Goal: Information Seeking & Learning: Stay updated

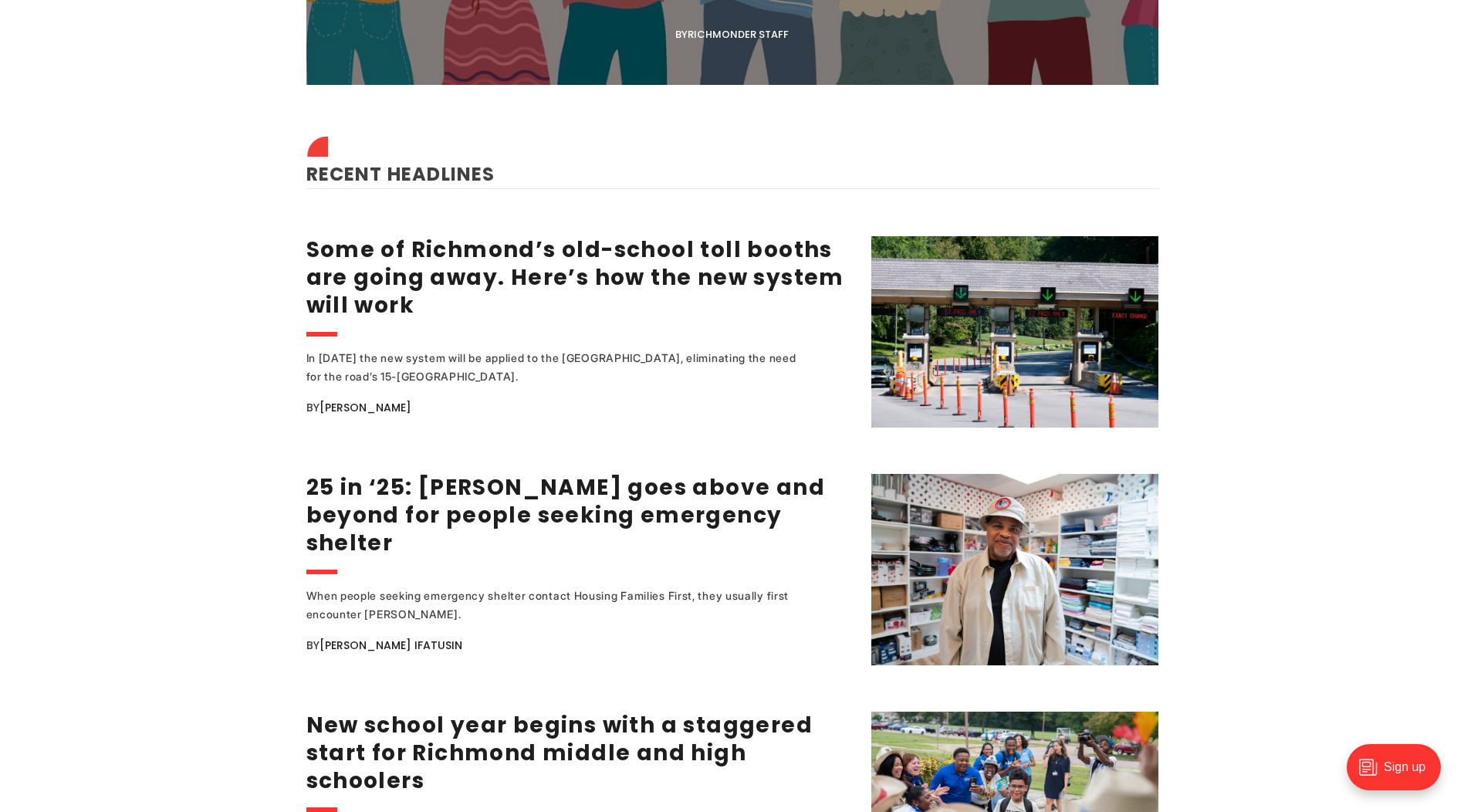
scroll to position [2006, 0]
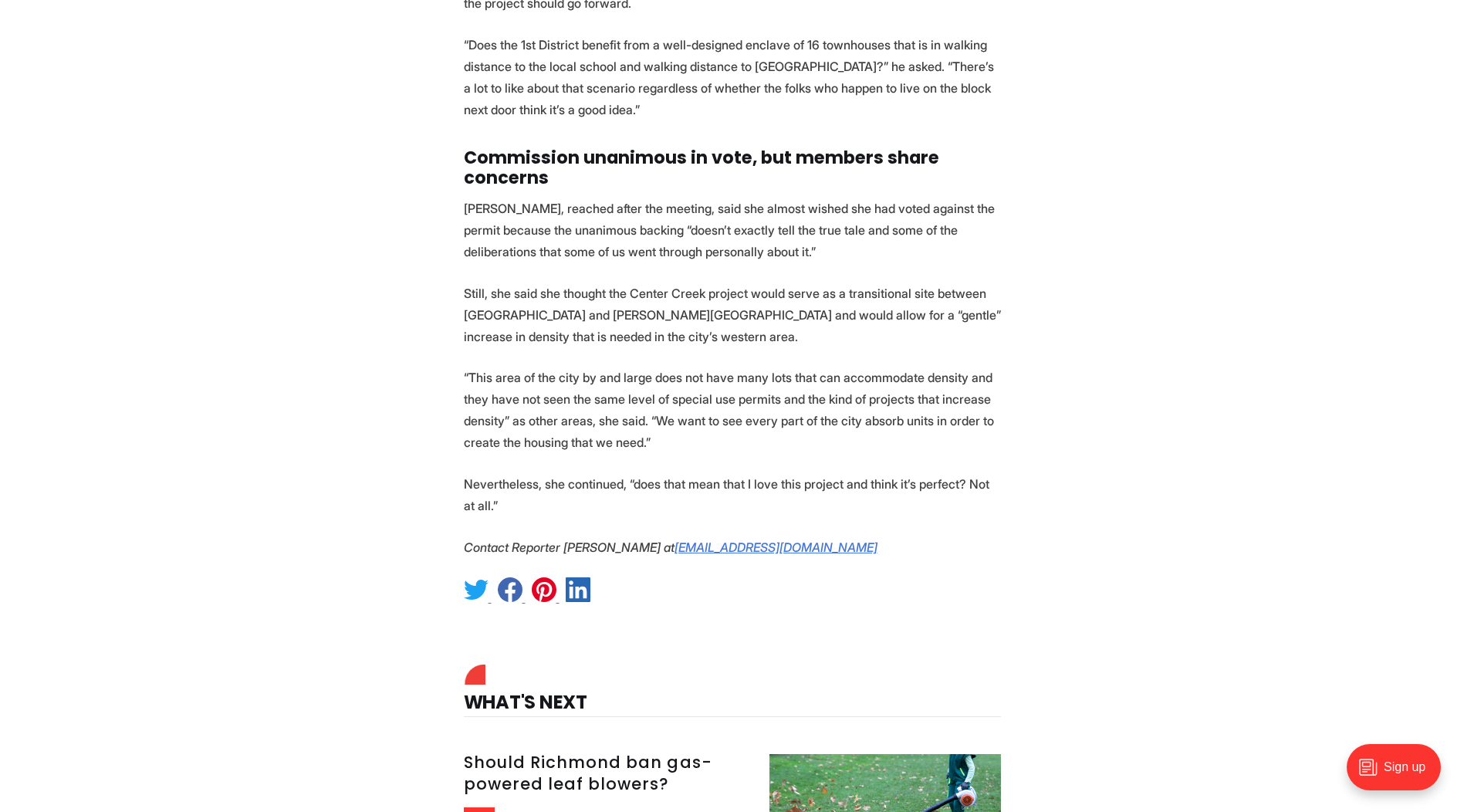
scroll to position [5554, 0]
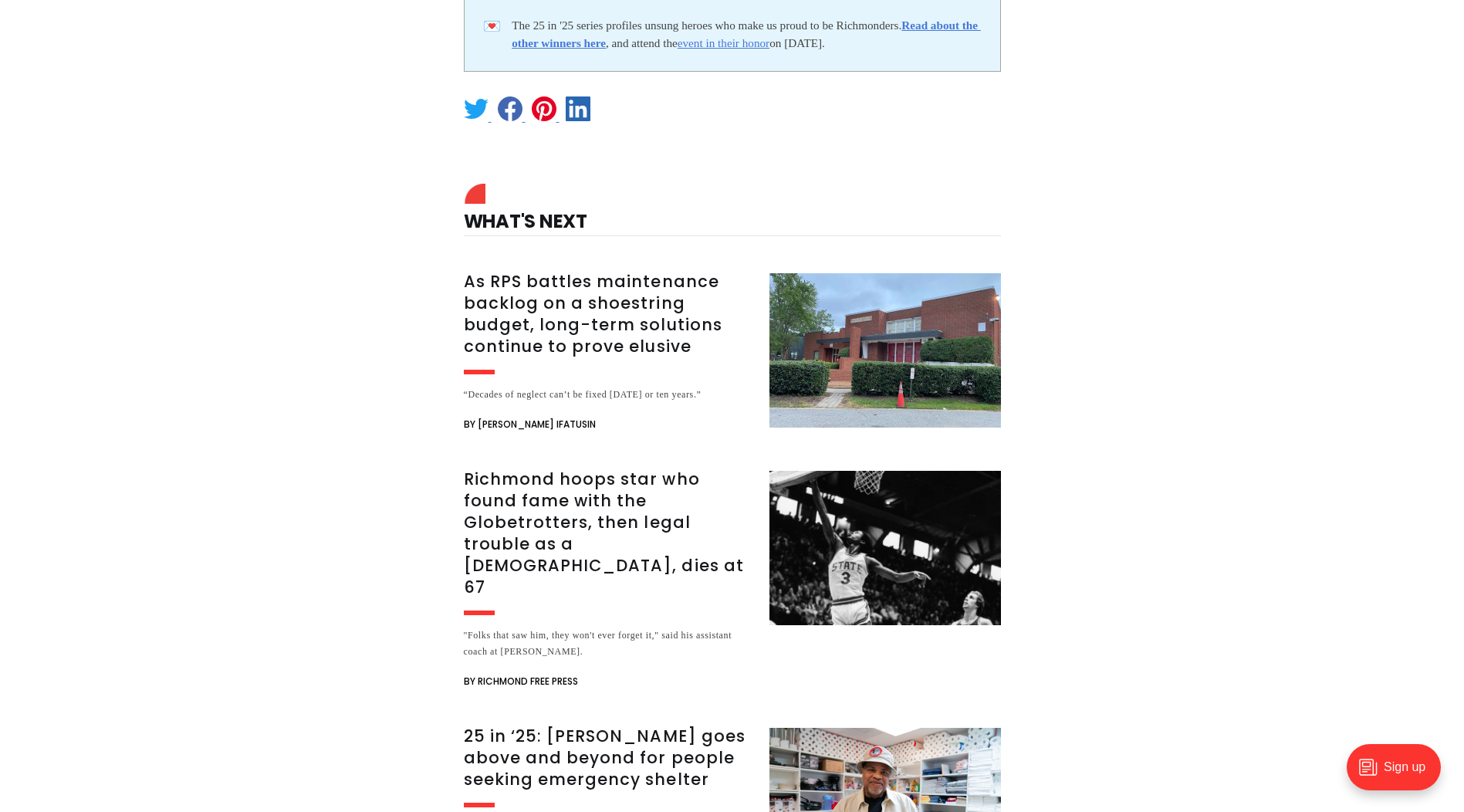
scroll to position [3780, 0]
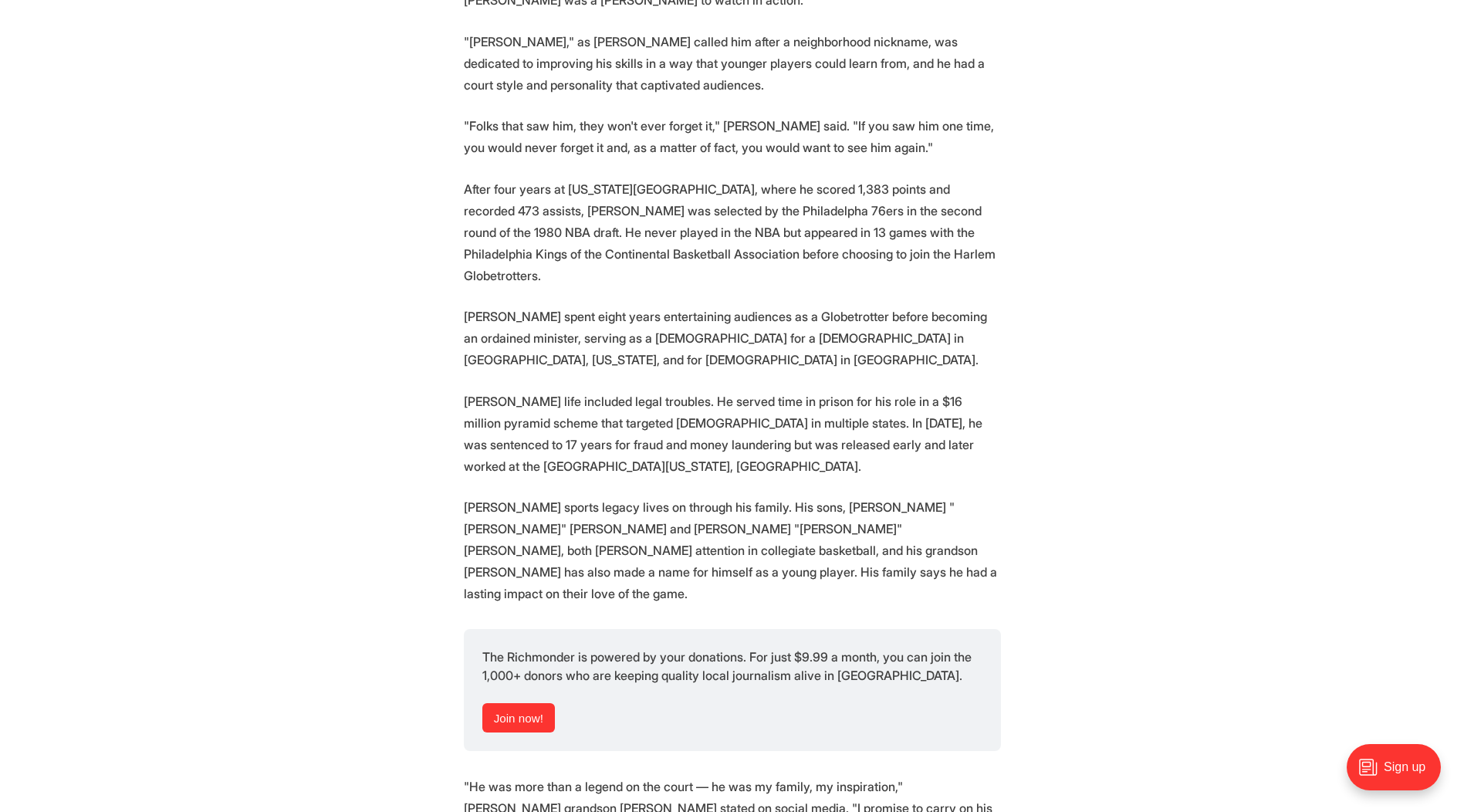
scroll to position [1543, 0]
